Goal: Information Seeking & Learning: Learn about a topic

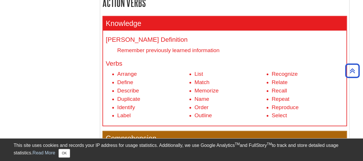
scroll to position [223, 0]
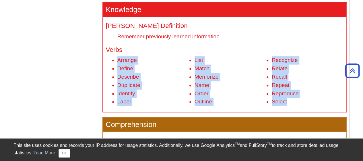
drag, startPoint x: 115, startPoint y: 60, endPoint x: 303, endPoint y: 103, distance: 192.9
click at [303, 103] on ul "Arrange Define Describe Duplicate Identify Label List Match Memorize Name Order…" at bounding box center [225, 81] width 238 height 50
click at [303, 103] on li "Select" at bounding box center [308, 101] width 72 height 8
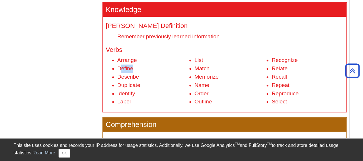
drag, startPoint x: 120, startPoint y: 67, endPoint x: 134, endPoint y: 69, distance: 14.2
click at [134, 69] on li "Define" at bounding box center [153, 68] width 72 height 8
drag, startPoint x: 117, startPoint y: 75, endPoint x: 134, endPoint y: 78, distance: 17.6
click at [134, 78] on li "Describe" at bounding box center [153, 77] width 72 height 8
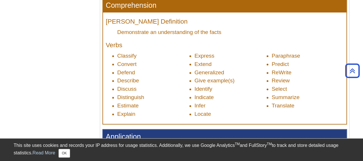
scroll to position [343, 0]
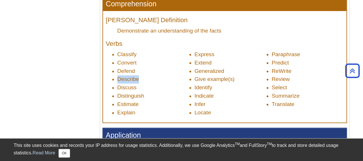
drag, startPoint x: 117, startPoint y: 80, endPoint x: 139, endPoint y: 82, distance: 22.7
click at [139, 82] on ul "Classify Convert Defend Describe Discuss Distinguish Estimate Explain Express E…" at bounding box center [225, 83] width 238 height 66
drag, startPoint x: 119, startPoint y: 110, endPoint x: 124, endPoint y: 110, distance: 5.7
click at [124, 110] on li "Explain" at bounding box center [153, 112] width 72 height 8
drag, startPoint x: 195, startPoint y: 94, endPoint x: 207, endPoint y: 94, distance: 12.3
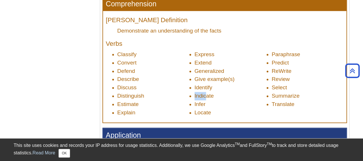
click at [207, 94] on li "Indicate" at bounding box center [231, 96] width 72 height 8
click at [127, 110] on li "Explain" at bounding box center [153, 112] width 72 height 8
